Goal: Task Accomplishment & Management: Complete application form

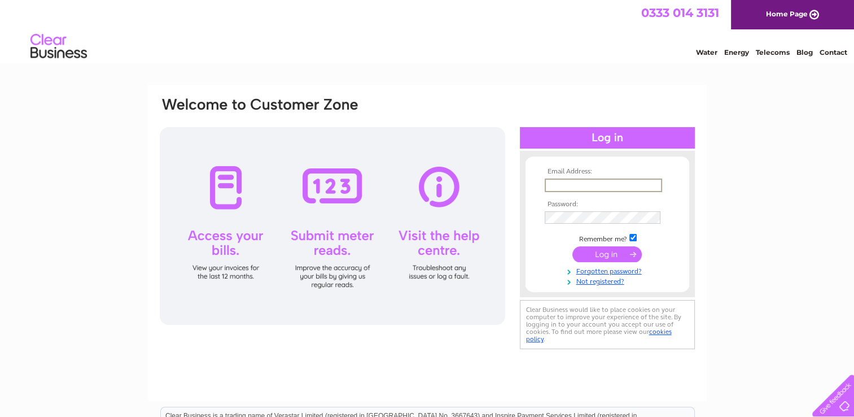
type input "[EMAIL_ADDRESS][DOMAIN_NAME]"
click at [610, 248] on input "submit" at bounding box center [606, 253] width 69 height 16
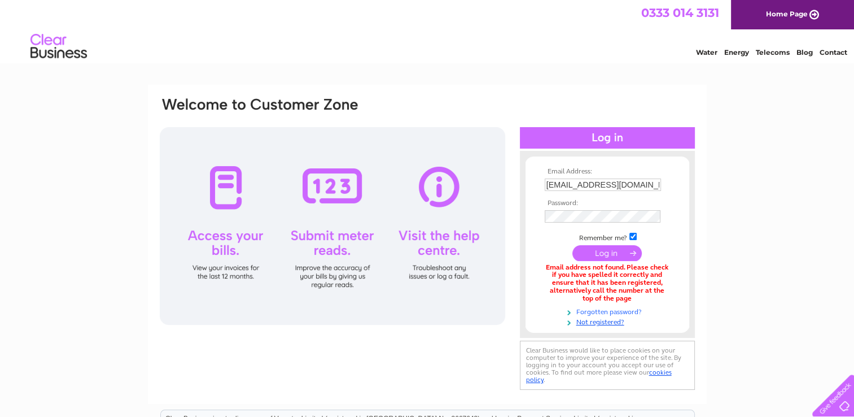
click at [596, 313] on link "Forgotten password?" at bounding box center [609, 310] width 128 height 11
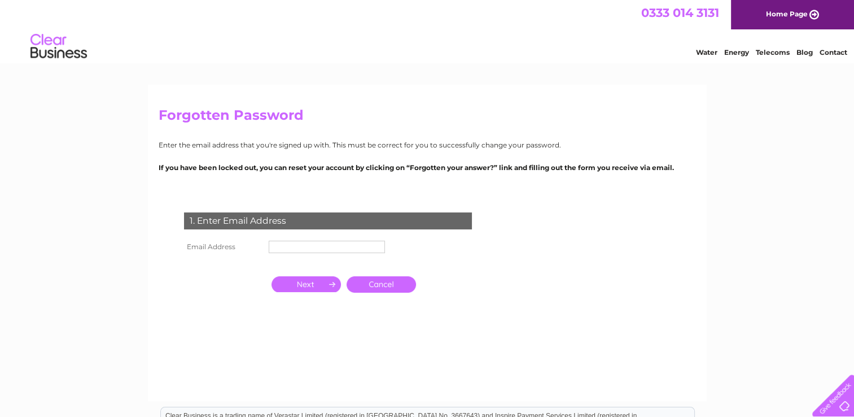
click at [303, 264] on td at bounding box center [327, 263] width 122 height 15
click at [302, 248] on input "text" at bounding box center [327, 247] width 117 height 14
type input "[EMAIL_ADDRESS][DOMAIN_NAME]"
click at [308, 288] on input "button" at bounding box center [306, 284] width 69 height 16
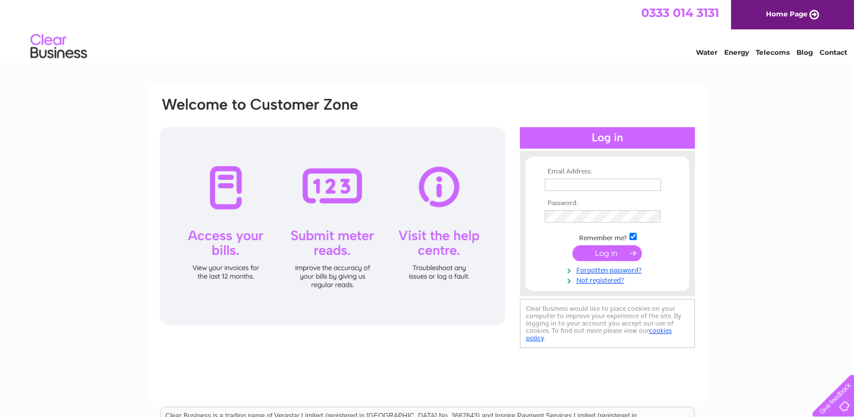
click at [569, 183] on input "text" at bounding box center [603, 184] width 116 height 12
click at [569, 183] on input "text" at bounding box center [603, 185] width 117 height 14
type input "[EMAIL_ADDRESS][DOMAIN_NAME]"
click at [566, 207] on th "Password:" at bounding box center [607, 203] width 131 height 8
click at [594, 283] on link "Not registered?" at bounding box center [609, 279] width 128 height 11
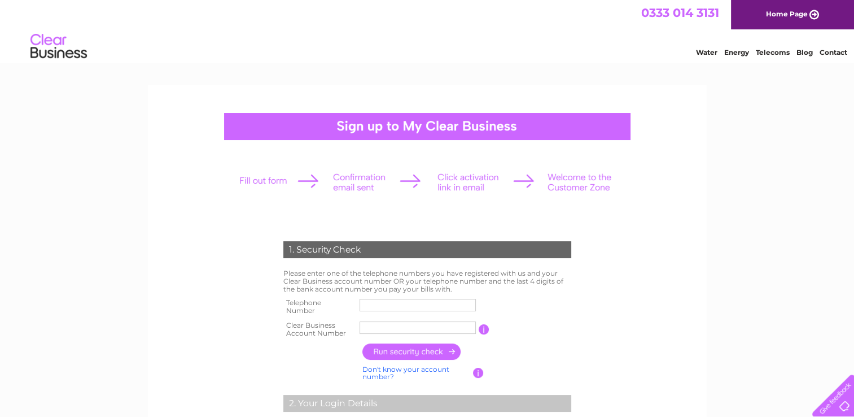
click at [390, 297] on td at bounding box center [418, 306] width 122 height 23
click at [388, 304] on input "text" at bounding box center [418, 305] width 117 height 14
type input "07432346671"
click at [373, 326] on input "text" at bounding box center [418, 328] width 117 height 14
